Goal: Communication & Community: Answer question/provide support

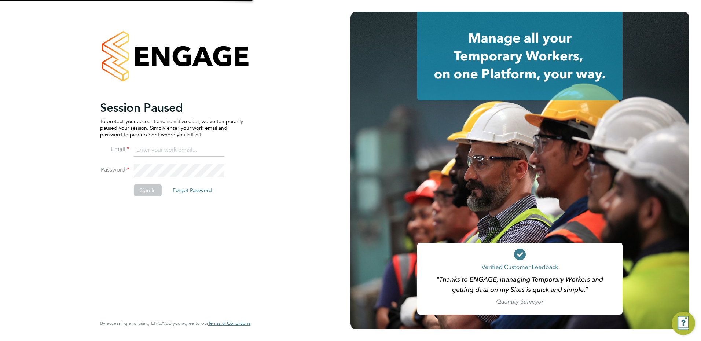
type input "[PERSON_NAME][EMAIL_ADDRESS][PERSON_NAME][DOMAIN_NAME]"
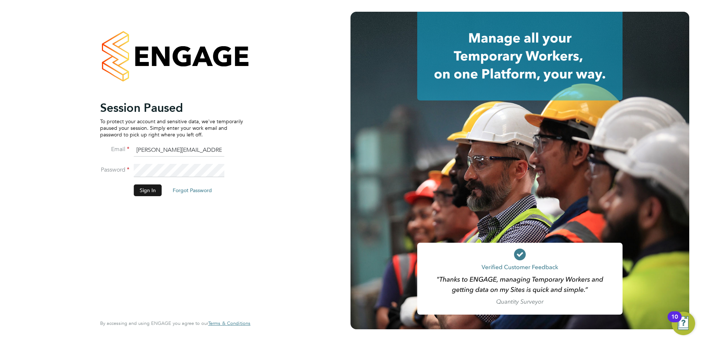
click at [156, 187] on button "Sign In" at bounding box center [148, 191] width 28 height 12
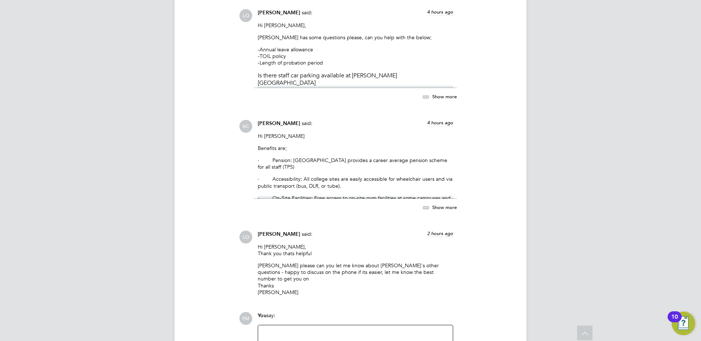
scroll to position [2920, 0]
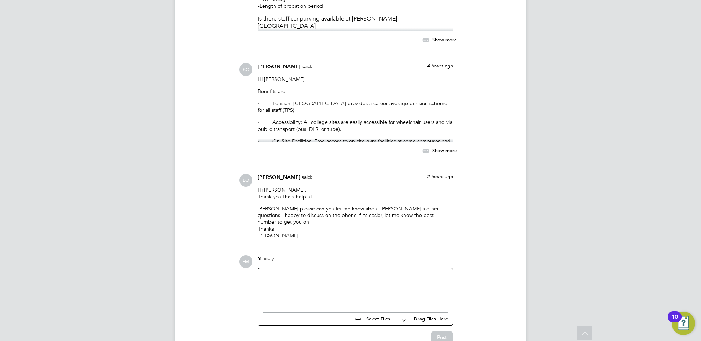
click at [300, 273] on div at bounding box center [356, 289] width 186 height 32
drag, startPoint x: 332, startPoint y: 262, endPoint x: 249, endPoint y: 231, distance: 89.1
click at [249, 255] on div "FM You say: Hi [PERSON_NAME], Probation is 3 months. Our core hours are 9-5 but…" at bounding box center [375, 300] width 273 height 90
drag, startPoint x: 249, startPoint y: 231, endPoint x: 356, endPoint y: 256, distance: 110.4
click at [356, 293] on div at bounding box center [356, 296] width 186 height 7
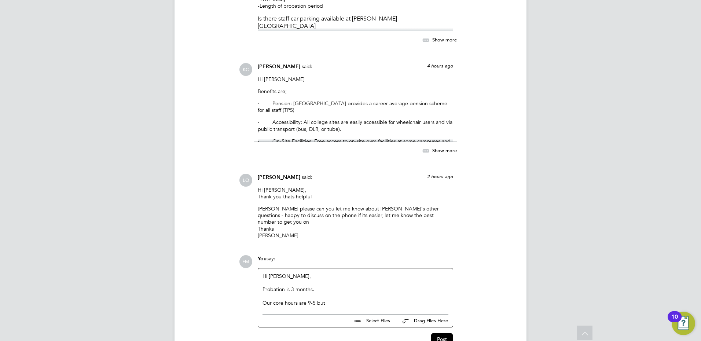
click at [333, 300] on div "Our core hours are 9-5 but" at bounding box center [356, 303] width 186 height 7
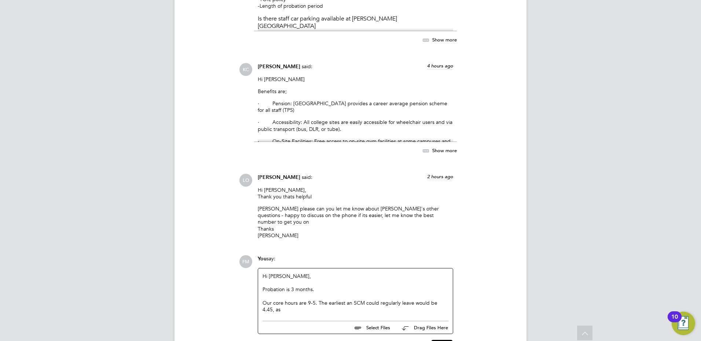
click at [437, 147] on span "Show more" at bounding box center [444, 150] width 25 height 6
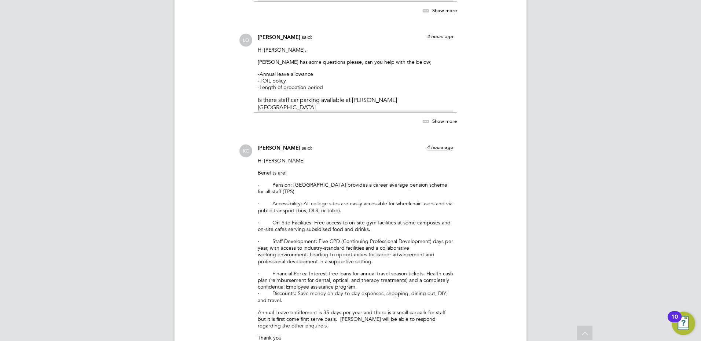
scroll to position [2810, 0]
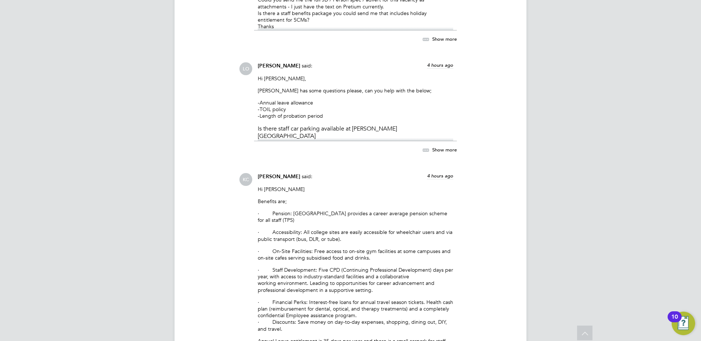
click at [444, 146] on span "Show more" at bounding box center [444, 149] width 25 height 6
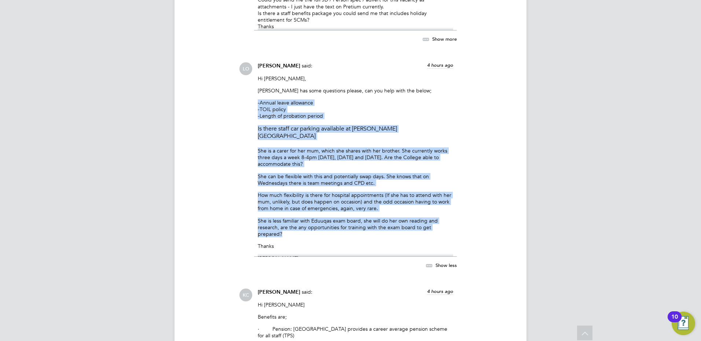
drag, startPoint x: 457, startPoint y: 185, endPoint x: 241, endPoint y: 64, distance: 247.7
click at [241, 64] on div "LO [PERSON_NAME] said: 4 hours ago Hi [PERSON_NAME], [PERSON_NAME] has some que…" at bounding box center [375, 169] width 273 height 215
copy div "-Annual leave allowance -TOIL policy -Length of probation period Is there staff…"
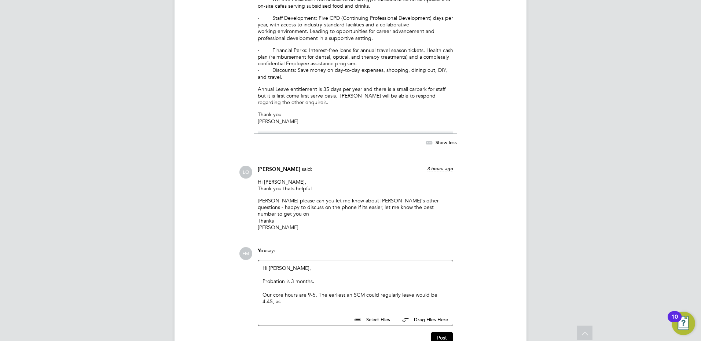
scroll to position [3178, 0]
click at [315, 271] on div at bounding box center [356, 274] width 186 height 7
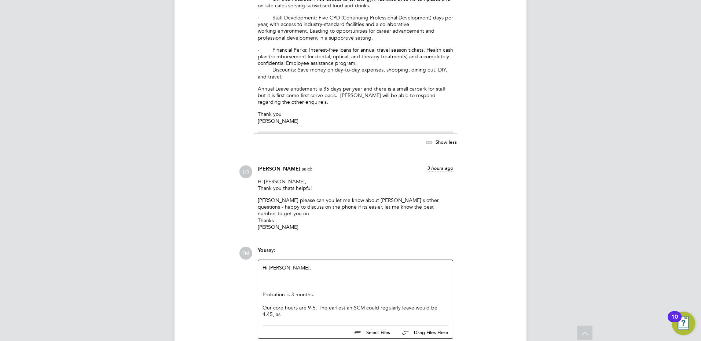
scroll to position [3205, 0]
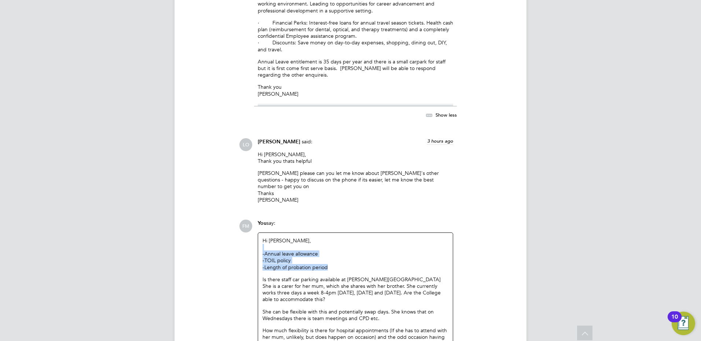
drag, startPoint x: 299, startPoint y: 222, endPoint x: 255, endPoint y: 211, distance: 45.5
click at [255, 220] on div "You say: Hi [PERSON_NAME], -Annual leave allowance -TOIL policy -Length of prob…" at bounding box center [355, 326] width 203 height 213
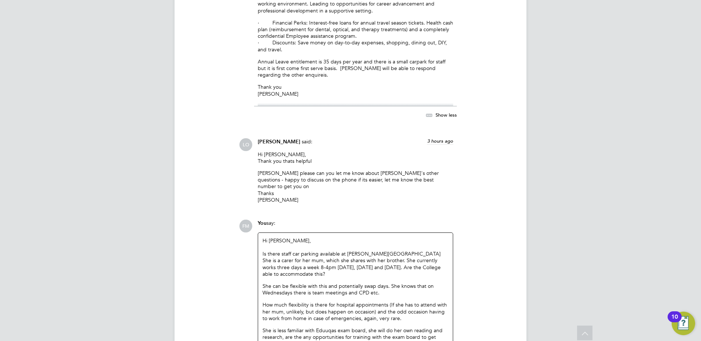
drag, startPoint x: 335, startPoint y: 233, endPoint x: 256, endPoint y: 211, distance: 81.7
click at [256, 220] on div "You say: Hi [PERSON_NAME], Is there staff car parking available at [PERSON_NAME…" at bounding box center [355, 314] width 203 height 188
drag, startPoint x: 256, startPoint y: 211, endPoint x: 349, endPoint y: 229, distance: 94.3
click at [347, 257] on p "She is a carer for her mum, which she shares with her brother. She currently wo…" at bounding box center [356, 267] width 186 height 20
drag, startPoint x: 402, startPoint y: 213, endPoint x: 256, endPoint y: 213, distance: 145.3
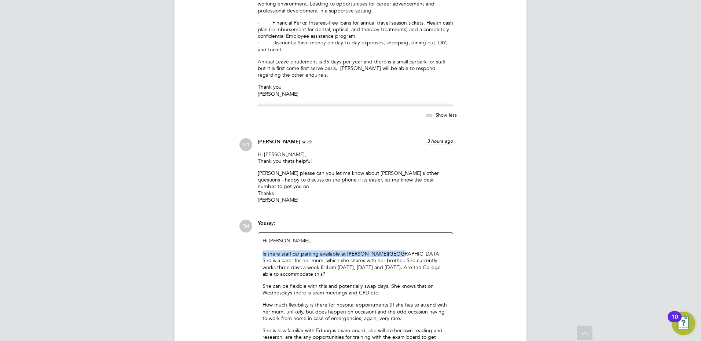
click at [256, 220] on div "You say: Hi [PERSON_NAME], Is there staff car parking available at [PERSON_NAME…" at bounding box center [355, 314] width 203 height 188
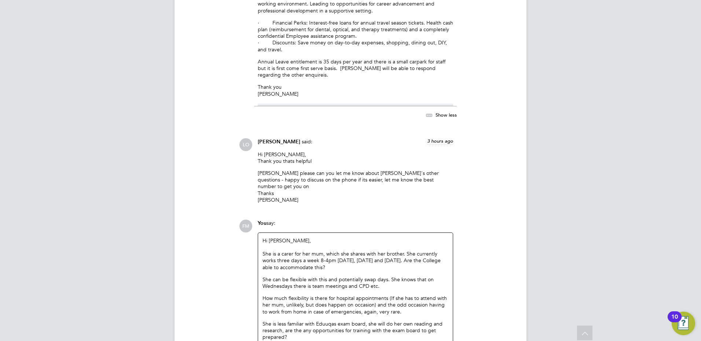
drag, startPoint x: 335, startPoint y: 228, endPoint x: 255, endPoint y: 212, distance: 80.9
click at [255, 220] on div "You say: Hi [PERSON_NAME], She is a carer for her mum, which she shares with he…" at bounding box center [355, 310] width 203 height 181
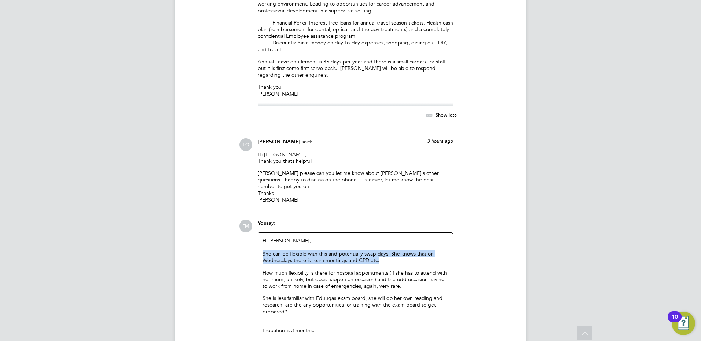
drag, startPoint x: 382, startPoint y: 220, endPoint x: 257, endPoint y: 215, distance: 124.9
click at [257, 220] on div "You say: Hi [PERSON_NAME], She can be flexible with this and potentially swap d…" at bounding box center [355, 298] width 203 height 156
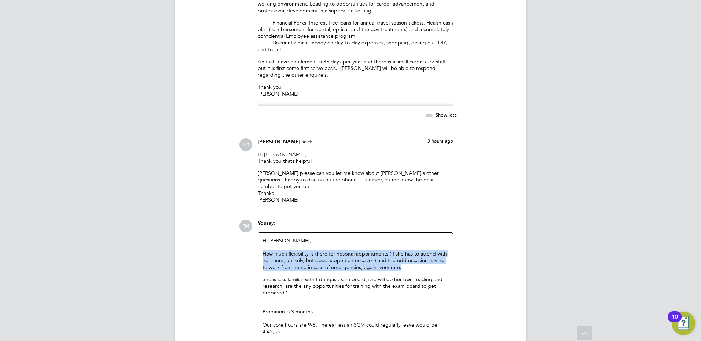
drag, startPoint x: 395, startPoint y: 229, endPoint x: 261, endPoint y: 213, distance: 134.9
click at [261, 233] on div "Hi [PERSON_NAME], How much flexibility is there for hospital appointments (If s…" at bounding box center [355, 286] width 195 height 106
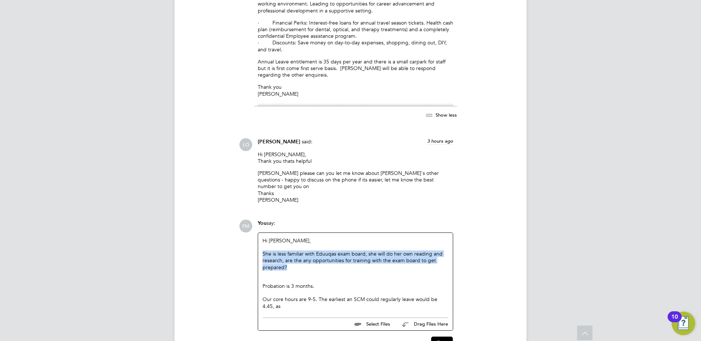
drag, startPoint x: 297, startPoint y: 228, endPoint x: 260, endPoint y: 217, distance: 38.8
click at [260, 233] on div "Hi [PERSON_NAME], She is less familiar with Eduuqas exam board, she will do her…" at bounding box center [355, 273] width 195 height 81
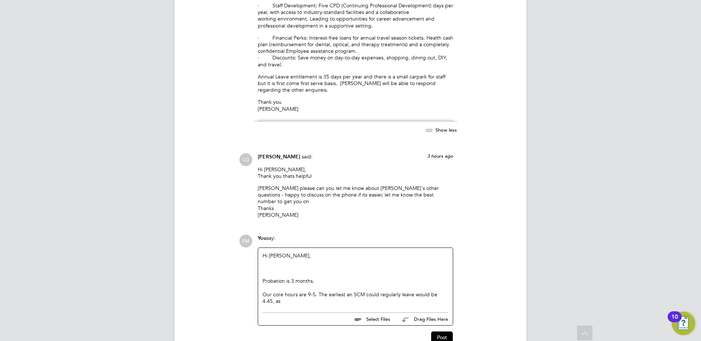
scroll to position [3183, 0]
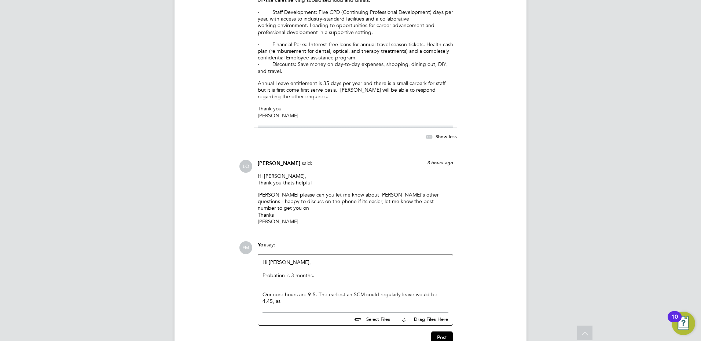
click at [290, 291] on div "Our core hours are 9-5. The earliest an SCM could regularly leave would be 4.45…" at bounding box center [356, 297] width 186 height 13
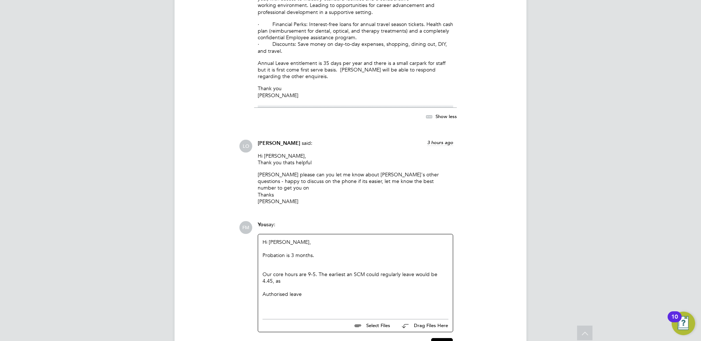
scroll to position [3205, 0]
click at [321, 289] on div "Authorised leave" at bounding box center [356, 292] width 186 height 7
click at [298, 270] on div "Our core hours are 9-5. The earliest an SCM could regularly leave would be 4.45…" at bounding box center [356, 276] width 186 height 13
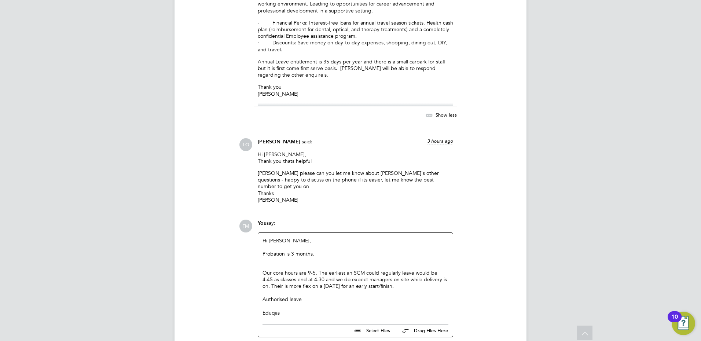
click at [282, 263] on div at bounding box center [356, 266] width 186 height 7
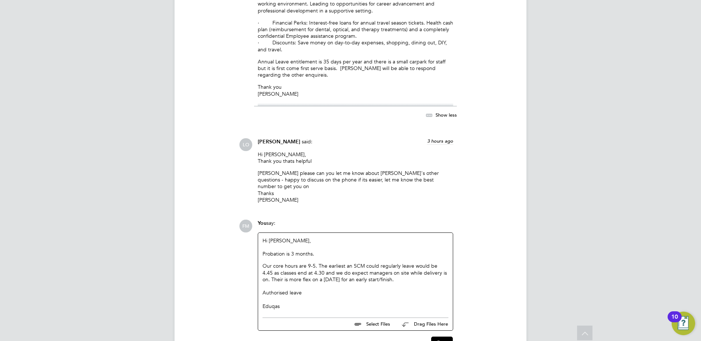
drag, startPoint x: 398, startPoint y: 241, endPoint x: 288, endPoint y: 226, distance: 111.5
click at [288, 263] on div "Our core hours are 9-5. The earliest an SCM could regularly leave would be 4.45…" at bounding box center [356, 273] width 186 height 20
drag, startPoint x: 288, startPoint y: 226, endPoint x: 335, endPoint y: 232, distance: 47.4
click at [335, 263] on div "Our core hours are 9-5. The earliest an SCM could regularly leave would be 4.45…" at bounding box center [356, 273] width 186 height 20
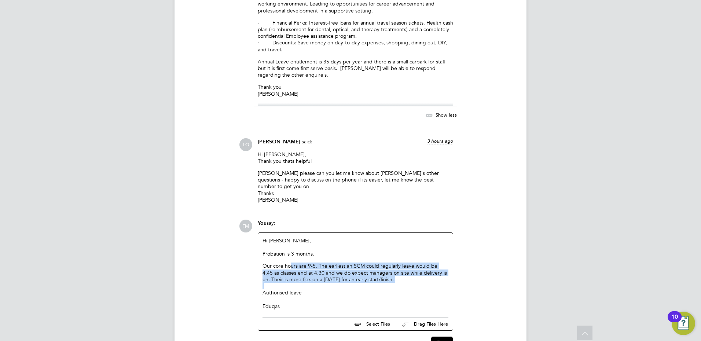
drag, startPoint x: 399, startPoint y: 243, endPoint x: 291, endPoint y: 222, distance: 110.5
click at [291, 237] on div "Hi [PERSON_NAME], Probation is 3 months. Our core hours are 9-5. The earliest a…" at bounding box center [356, 273] width 186 height 72
drag, startPoint x: 291, startPoint y: 222, endPoint x: 298, endPoint y: 226, distance: 7.7
click at [298, 263] on div "Our core hours are 9-5. The earliest an SCM could regularly leave would be 4.45…" at bounding box center [356, 273] width 186 height 20
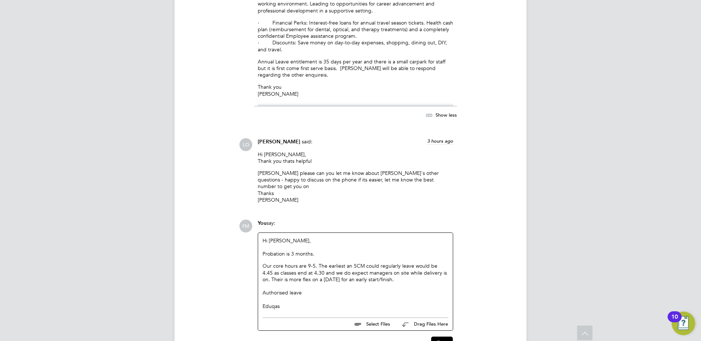
click at [313, 263] on div "Our core hours are 9-5. The earliest an SCM could regularly leave would be 4.45…" at bounding box center [356, 273] width 186 height 20
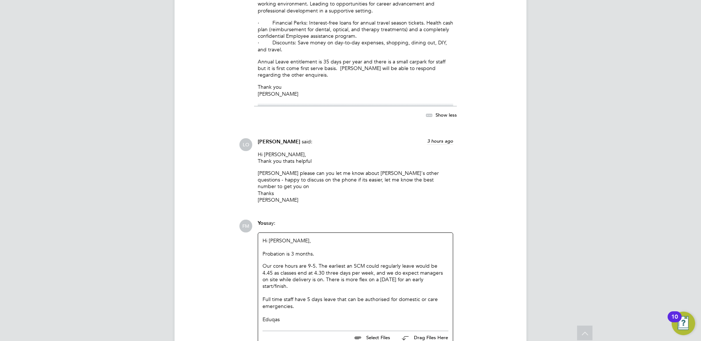
click at [334, 296] on div "Full time staff have 5 days leave that can be authorised for domestic or care e…" at bounding box center [356, 302] width 186 height 13
click at [311, 296] on div "Full time staff have 5 days leave that can be authorised for domestic or care e…" at bounding box center [356, 302] width 186 height 13
click at [300, 296] on div "Full time staff have 5 days leave that can be authorised for domestic or care e…" at bounding box center [356, 302] width 186 height 13
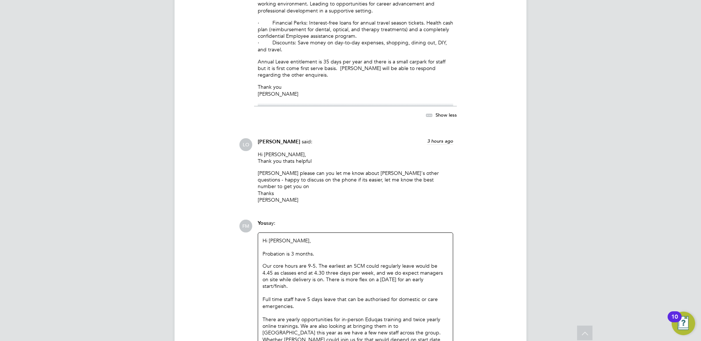
click at [328, 251] on p "Probation is 3 months." at bounding box center [356, 254] width 186 height 7
drag, startPoint x: 296, startPoint y: 259, endPoint x: 273, endPoint y: 206, distance: 57.8
click at [273, 237] on div "Hi [PERSON_NAME], Probation is 3 months. Our core hours are 9-5. The earliest a…" at bounding box center [356, 293] width 186 height 112
drag, startPoint x: 273, startPoint y: 206, endPoint x: 352, endPoint y: 264, distance: 97.9
click at [352, 310] on div at bounding box center [356, 313] width 186 height 7
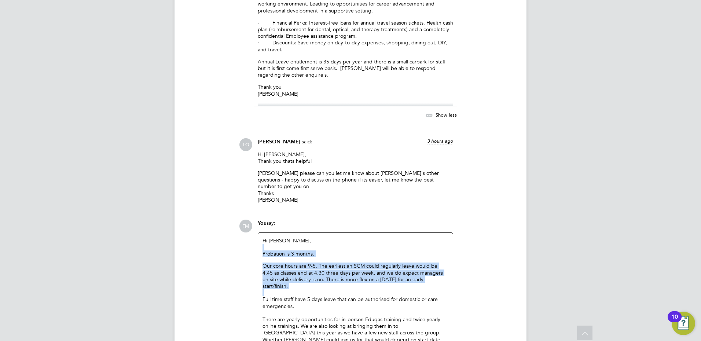
drag, startPoint x: 436, startPoint y: 245, endPoint x: 297, endPoint y: 210, distance: 143.4
click at [297, 237] on div "Hi [PERSON_NAME], Probation is 3 months. Our core hours are 9-5. The earliest a…" at bounding box center [356, 293] width 186 height 112
drag, startPoint x: 297, startPoint y: 210, endPoint x: 388, endPoint y: 235, distance: 95.0
click at [388, 263] on div "Our core hours are 9-5. The earliest an SCM could regularly leave would be 4.45…" at bounding box center [356, 276] width 186 height 27
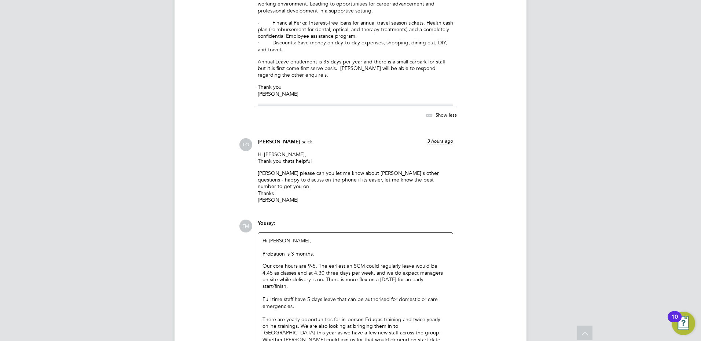
click at [435, 263] on div "Our core hours are 9-5. The earliest an SCM could regularly leave would be 4.45…" at bounding box center [356, 276] width 186 height 27
drag, startPoint x: 434, startPoint y: 242, endPoint x: 262, endPoint y: 205, distance: 176.3
click at [262, 233] on div "Hi [PERSON_NAME], Probation is 3 months. Our core hours are 9-5. The earliest a…" at bounding box center [355, 293] width 195 height 121
drag, startPoint x: 262, startPoint y: 205, endPoint x: 310, endPoint y: 250, distance: 66.2
click at [310, 296] on div "Full time staff have 5 days leave that can be authorised for domestic or care e…" at bounding box center [356, 302] width 186 height 13
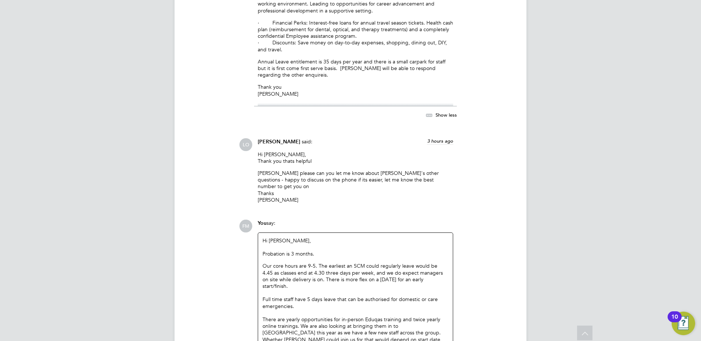
drag, startPoint x: 309, startPoint y: 260, endPoint x: 292, endPoint y: 219, distance: 44.6
click at [292, 237] on div "Hi [PERSON_NAME], Probation is 3 months. Our core hours are 9-5. The earliest a…" at bounding box center [356, 293] width 186 height 112
drag, startPoint x: 292, startPoint y: 219, endPoint x: 315, endPoint y: 243, distance: 33.5
click at [315, 289] on div at bounding box center [356, 292] width 186 height 7
drag, startPoint x: 434, startPoint y: 239, endPoint x: 272, endPoint y: 210, distance: 164.6
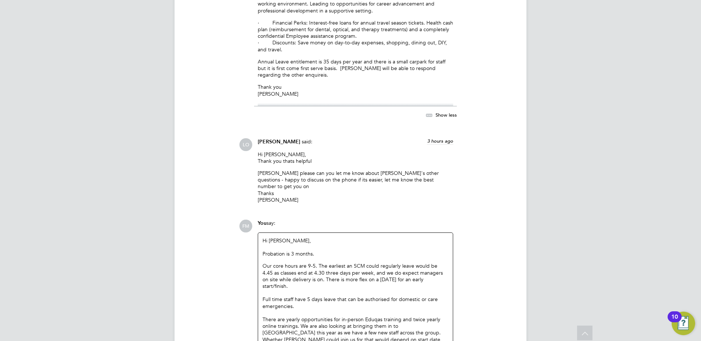
click at [272, 237] on div "Hi [PERSON_NAME], Probation is 3 months. Our core hours are 9-5. The earliest a…" at bounding box center [356, 293] width 186 height 112
drag, startPoint x: 272, startPoint y: 210, endPoint x: 301, endPoint y: 250, distance: 49.1
click at [301, 289] on div at bounding box center [356, 292] width 186 height 7
click at [441, 263] on div "Our core hours are 9-5. The earliest an SCM could regularly leave would be 4.45…" at bounding box center [356, 276] width 186 height 27
drag, startPoint x: 301, startPoint y: 267, endPoint x: 279, endPoint y: 225, distance: 47.4
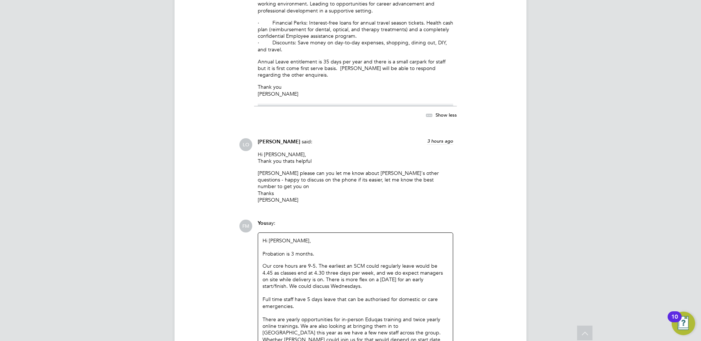
click at [279, 237] on div "Hi [PERSON_NAME], Probation is 3 months. Our core hours are 9-5. The earliest a…" at bounding box center [356, 293] width 186 height 112
drag, startPoint x: 279, startPoint y: 225, endPoint x: 405, endPoint y: 278, distance: 137.1
click at [390, 316] on div "There are yearly opportunities for in-person Eduqas training and twice yearly o…" at bounding box center [356, 332] width 186 height 33
click at [402, 263] on div "Our core hours are 9-5. The earliest an SCM could regularly leave would be 4.45…" at bounding box center [356, 276] width 186 height 27
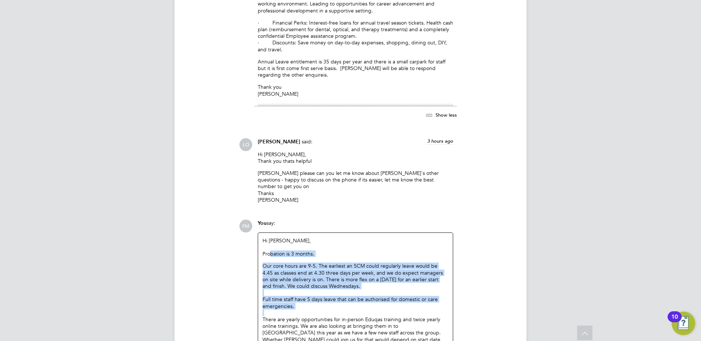
drag, startPoint x: 313, startPoint y: 273, endPoint x: 271, endPoint y: 212, distance: 73.9
click at [271, 237] on div "Hi [PERSON_NAME], Probation is 3 months. Our core hours are 9-5. The earliest a…" at bounding box center [356, 293] width 186 height 112
drag, startPoint x: 271, startPoint y: 212, endPoint x: 331, endPoint y: 269, distance: 82.5
click at [331, 296] on div "Full time staff have 5 days leave that can be authorised for domestic or care e…" at bounding box center [356, 302] width 186 height 13
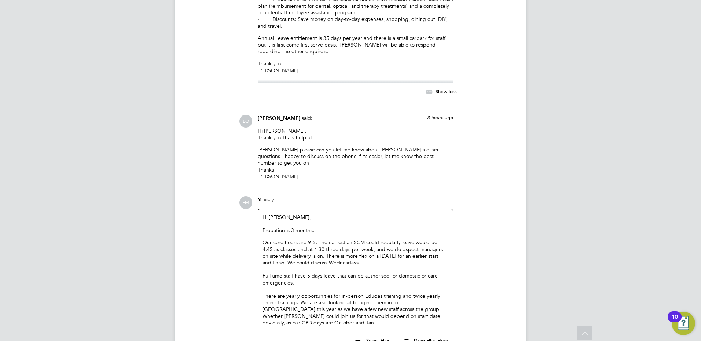
scroll to position [3241, 0]
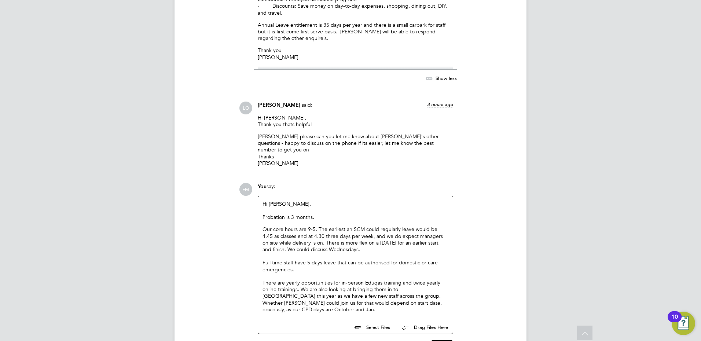
click at [264, 214] on p "Probation is 3 months." at bounding box center [356, 217] width 186 height 7
click at [331, 214] on p "The probation is 3 months." at bounding box center [356, 217] width 186 height 7
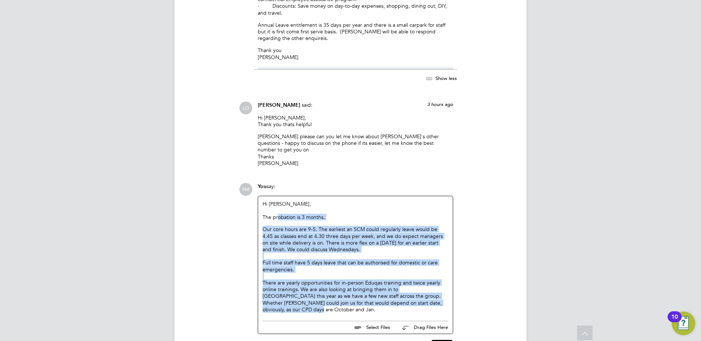
drag, startPoint x: 446, startPoint y: 263, endPoint x: 277, endPoint y: 179, distance: 188.7
click at [277, 201] on div "Hi [PERSON_NAME], The probation is 3 months. Our core hours are 9-5. The earlie…" at bounding box center [356, 257] width 186 height 112
drag, startPoint x: 277, startPoint y: 179, endPoint x: 388, endPoint y: 262, distance: 139.2
click at [387, 280] on div "There are yearly opportunities for in-person Eduqas training and twice yearly o…" at bounding box center [356, 296] width 186 height 33
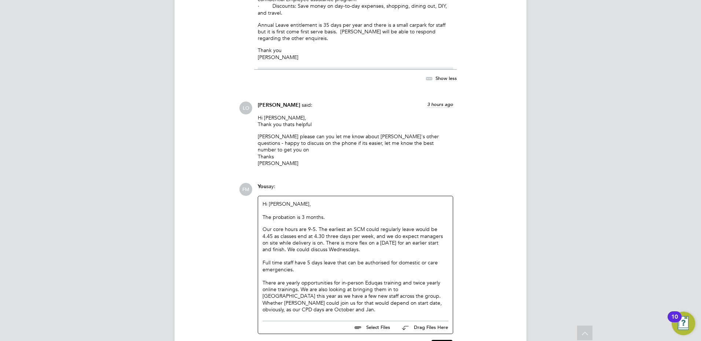
click at [342, 214] on p "The probation is 3 months." at bounding box center [356, 217] width 186 height 7
click at [441, 280] on div "There are yearly opportunities for in-person Eduqas training and twice yearly o…" at bounding box center [356, 296] width 186 height 33
click at [368, 259] on div "Full time staff have 5 days leave that can be authorised for domestic or care e…" at bounding box center [356, 265] width 186 height 13
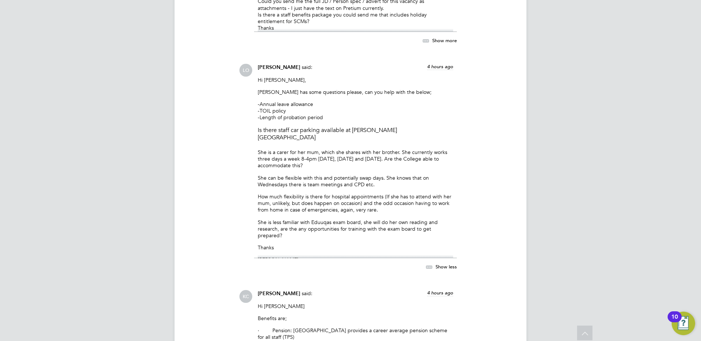
scroll to position [2801, 0]
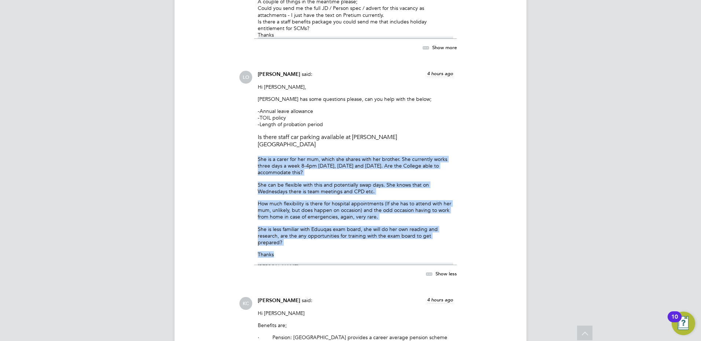
drag, startPoint x: 436, startPoint y: 196, endPoint x: 235, endPoint y: 117, distance: 216.2
drag, startPoint x: 235, startPoint y: 117, endPoint x: 345, endPoint y: 199, distance: 137.6
click at [345, 199] on div "Hi [PERSON_NAME], [PERSON_NAME] has some questions please, can you help with th…" at bounding box center [356, 175] width 196 height 182
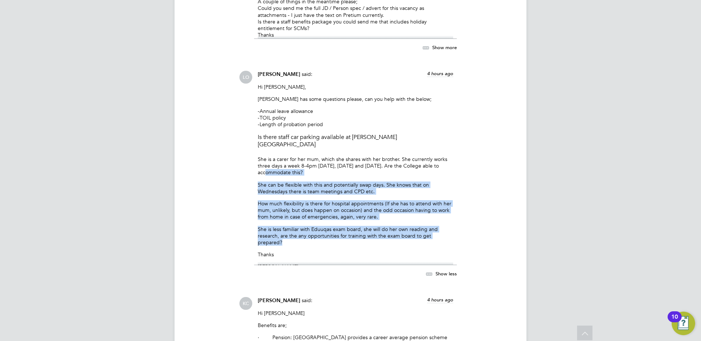
drag, startPoint x: 455, startPoint y: 197, endPoint x: 221, endPoint y: 129, distance: 243.8
drag, startPoint x: 221, startPoint y: 129, endPoint x: 311, endPoint y: 198, distance: 113.7
click at [307, 226] on p "She is less familiar with Eduuqas exam board, she will do her own reading and r…" at bounding box center [356, 236] width 196 height 20
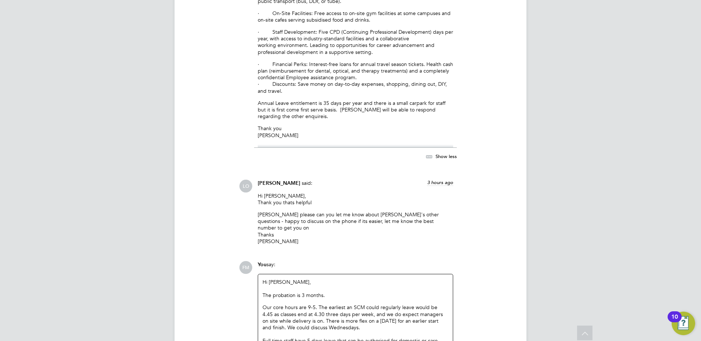
scroll to position [3243, 0]
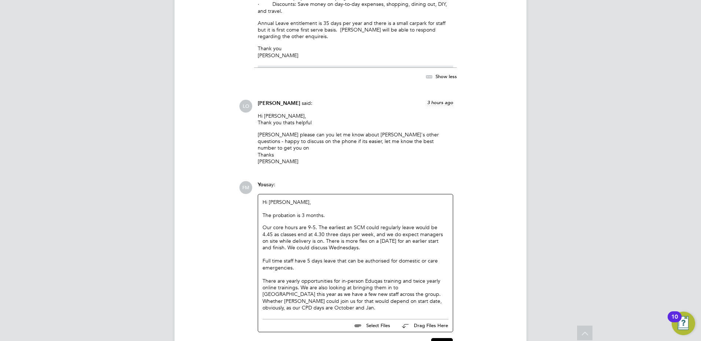
click at [308, 258] on div "Full time staff have 5 days leave that can be authorised for domestic or care e…" at bounding box center [356, 264] width 186 height 13
drag, startPoint x: 346, startPoint y: 209, endPoint x: 292, endPoint y: 185, distance: 59.1
click at [292, 224] on div "Our core hours are 9-5. The earliest an SCM could regularly leave would be 4.45…" at bounding box center [356, 237] width 186 height 27
drag, startPoint x: 292, startPoint y: 185, endPoint x: 350, endPoint y: 207, distance: 61.9
click at [350, 224] on div "Our core hours are 9-5. The earliest an SCM could regularly leave would be 4.45…" at bounding box center [356, 237] width 186 height 27
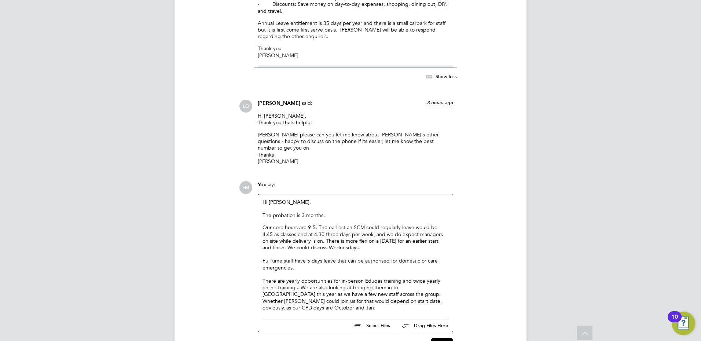
click at [359, 251] on div at bounding box center [356, 254] width 186 height 7
drag, startPoint x: 303, startPoint y: 229, endPoint x: 258, endPoint y: 179, distance: 67.5
click at [258, 194] on div "Hi [PERSON_NAME], The probation is 3 months. Our core hours are 9-5. The earlie…" at bounding box center [356, 263] width 196 height 138
drag, startPoint x: 258, startPoint y: 179, endPoint x: 306, endPoint y: 231, distance: 71.1
click at [299, 271] on div at bounding box center [356, 274] width 186 height 7
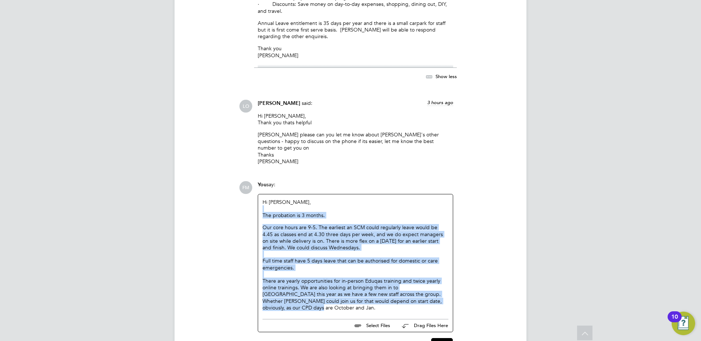
drag, startPoint x: 444, startPoint y: 260, endPoint x: 263, endPoint y: 171, distance: 202.0
click at [263, 199] on div "Hi [PERSON_NAME], The probation is 3 months. Our core hours are 9-5. The earlie…" at bounding box center [356, 255] width 186 height 112
drag, startPoint x: 263, startPoint y: 171, endPoint x: 434, endPoint y: 256, distance: 191.6
click at [382, 271] on div at bounding box center [356, 274] width 186 height 7
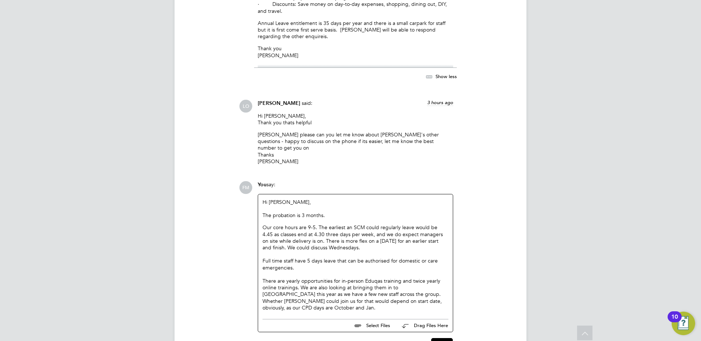
click at [449, 259] on div "Hi [PERSON_NAME], The probation is 3 months. Our core hours are 9-5. The earlie…" at bounding box center [355, 254] width 195 height 121
click at [445, 278] on div "There are yearly opportunities for in-person Eduqas training and twice yearly o…" at bounding box center [356, 294] width 186 height 33
click at [306, 338] on div "-" at bounding box center [356, 341] width 186 height 7
click at [287, 331] on div "- bespoke management training" at bounding box center [356, 334] width 186 height 7
click at [337, 331] on div "- bespoke management training" at bounding box center [356, 334] width 186 height 7
